Goal: Transaction & Acquisition: Obtain resource

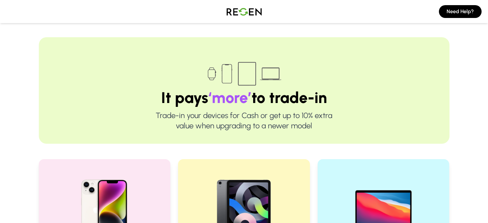
scroll to position [161, 0]
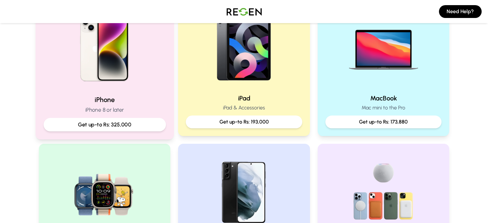
click at [127, 125] on p "Get up-to Rs: 325,000" at bounding box center [104, 125] width 111 height 8
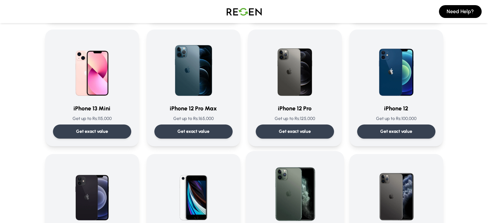
scroll to position [546, 0]
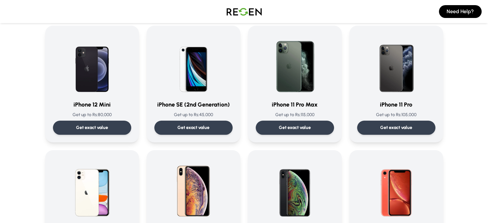
click at [296, 83] on img at bounding box center [295, 64] width 62 height 62
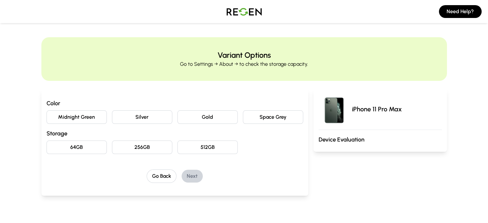
click at [272, 119] on button "Space Grey" at bounding box center [273, 116] width 60 height 13
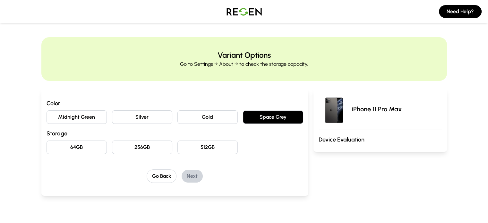
click at [185, 143] on button "512GB" at bounding box center [208, 147] width 60 height 13
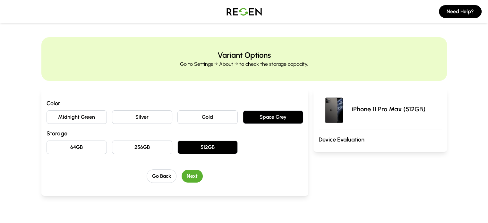
click at [182, 176] on button "Next" at bounding box center [192, 176] width 21 height 13
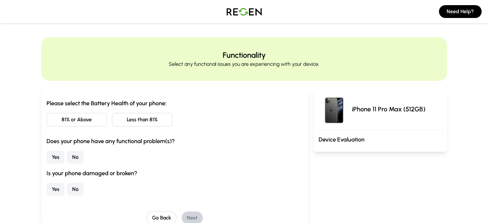
click at [67, 121] on button "81% or Above" at bounding box center [77, 119] width 60 height 13
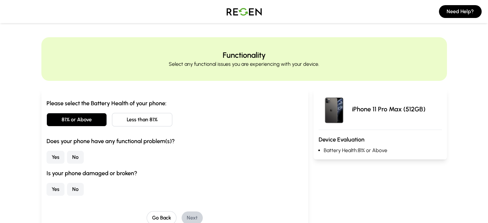
click at [67, 156] on button "No" at bounding box center [75, 157] width 17 height 13
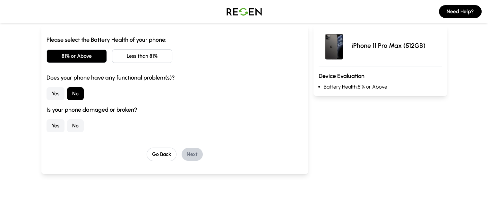
scroll to position [64, 0]
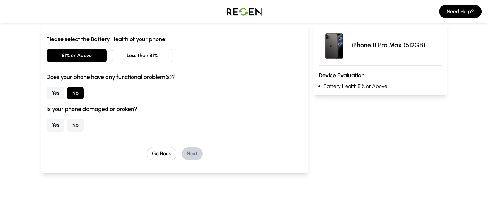
click at [67, 127] on button "No" at bounding box center [75, 125] width 17 height 13
click at [186, 155] on button "Next" at bounding box center [192, 153] width 21 height 13
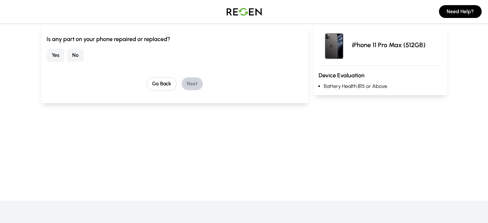
click at [67, 57] on button "No" at bounding box center [75, 55] width 17 height 13
click at [182, 86] on button "Next" at bounding box center [192, 83] width 21 height 13
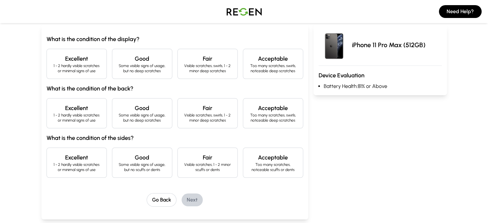
click at [55, 66] on p "1 - 2 hardly visible scratches or minimal signs of use" at bounding box center [76, 68] width 49 height 10
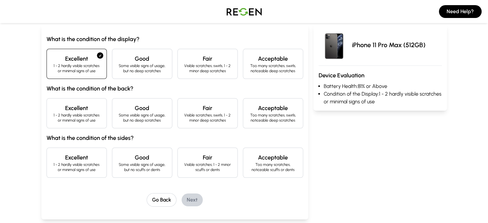
click at [118, 65] on p "Some visible signs of usage, but no deep scratches" at bounding box center [142, 68] width 49 height 10
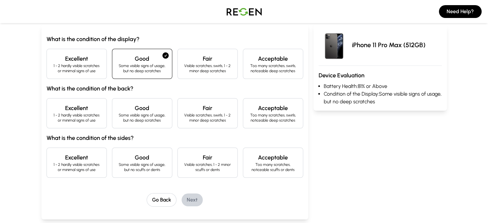
click at [118, 108] on h4 "Good" at bounding box center [142, 108] width 49 height 9
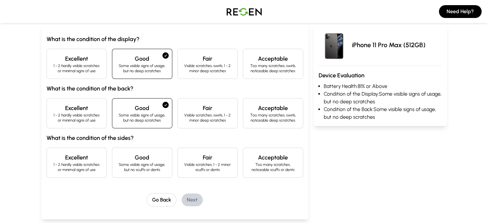
click at [126, 160] on h4 "Good" at bounding box center [142, 157] width 49 height 9
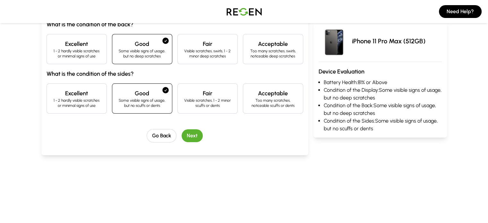
click at [182, 134] on button "Next" at bounding box center [192, 135] width 21 height 13
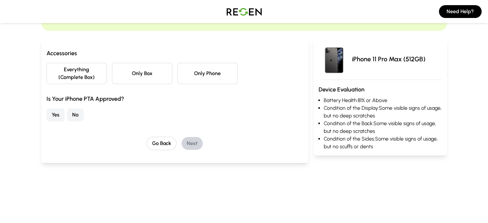
click at [191, 67] on button "Only Phone" at bounding box center [208, 73] width 60 height 21
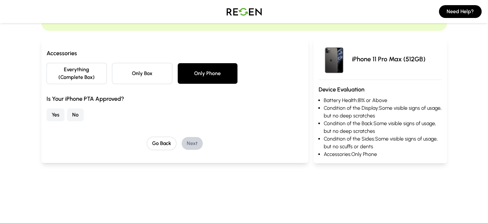
click at [47, 109] on button "Yes" at bounding box center [56, 115] width 18 height 13
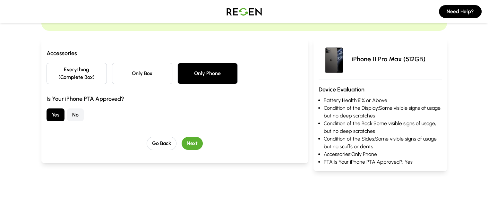
click at [182, 137] on button "Next" at bounding box center [192, 143] width 21 height 13
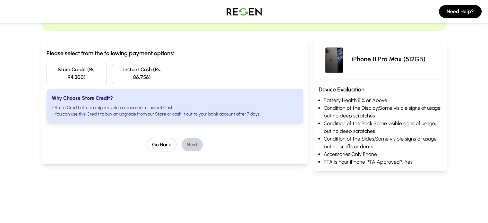
click at [151, 69] on button "Instant Cash (Rs: 86,756)" at bounding box center [142, 73] width 60 height 21
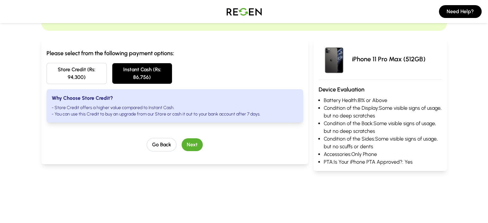
click at [182, 138] on button "Next" at bounding box center [192, 144] width 21 height 13
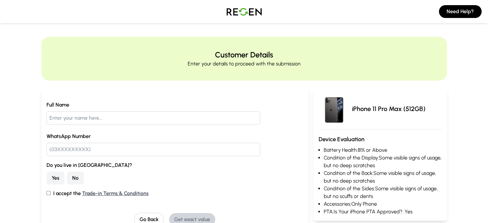
scroll to position [0, 0]
